Goal: Navigation & Orientation: Understand site structure

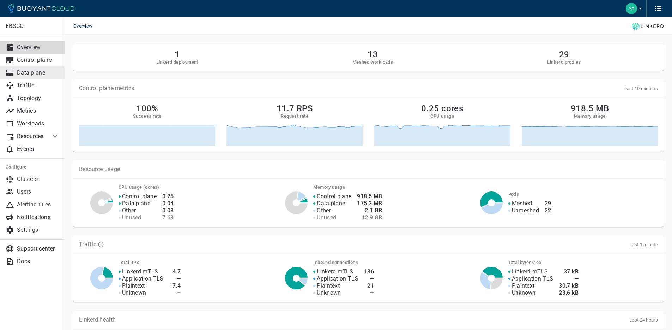
click at [32, 75] on p "Data plane" at bounding box center [38, 72] width 42 height 7
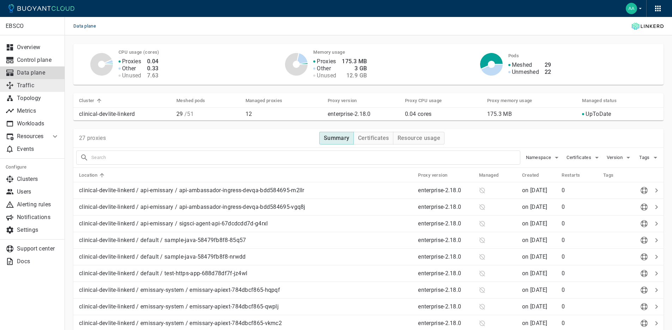
click at [37, 84] on p "Traffic" at bounding box center [38, 85] width 42 height 7
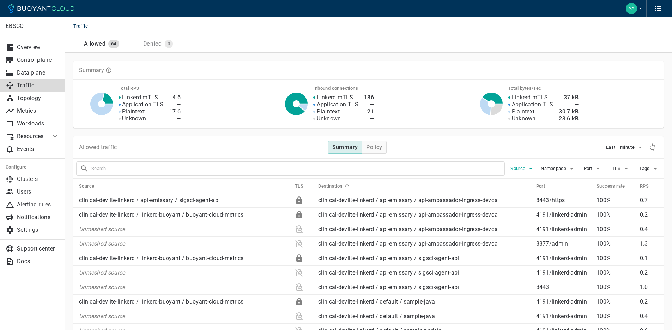
click at [531, 169] on icon "button" at bounding box center [531, 168] width 8 height 8
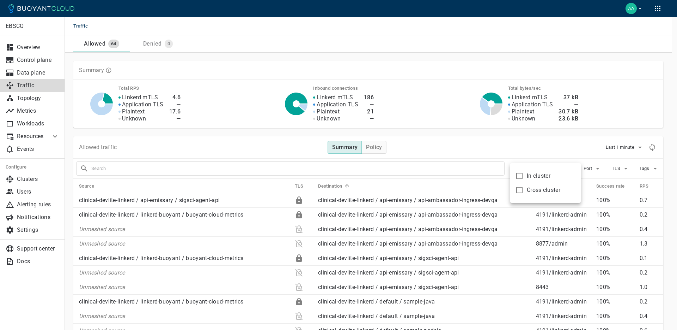
click at [535, 143] on div at bounding box center [338, 165] width 677 height 330
